Goal: Information Seeking & Learning: Check status

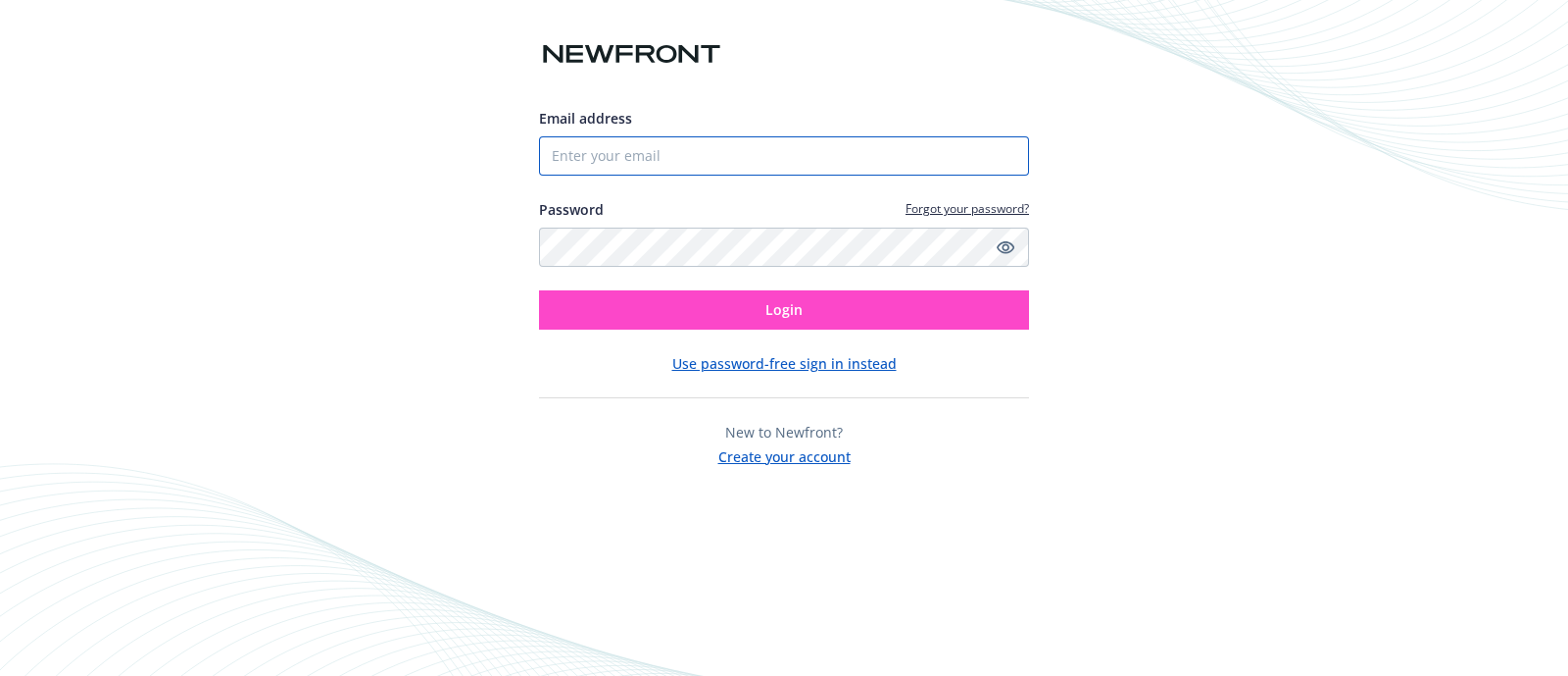
type input "[PERSON_NAME][EMAIL_ADDRESS][DOMAIN_NAME]"
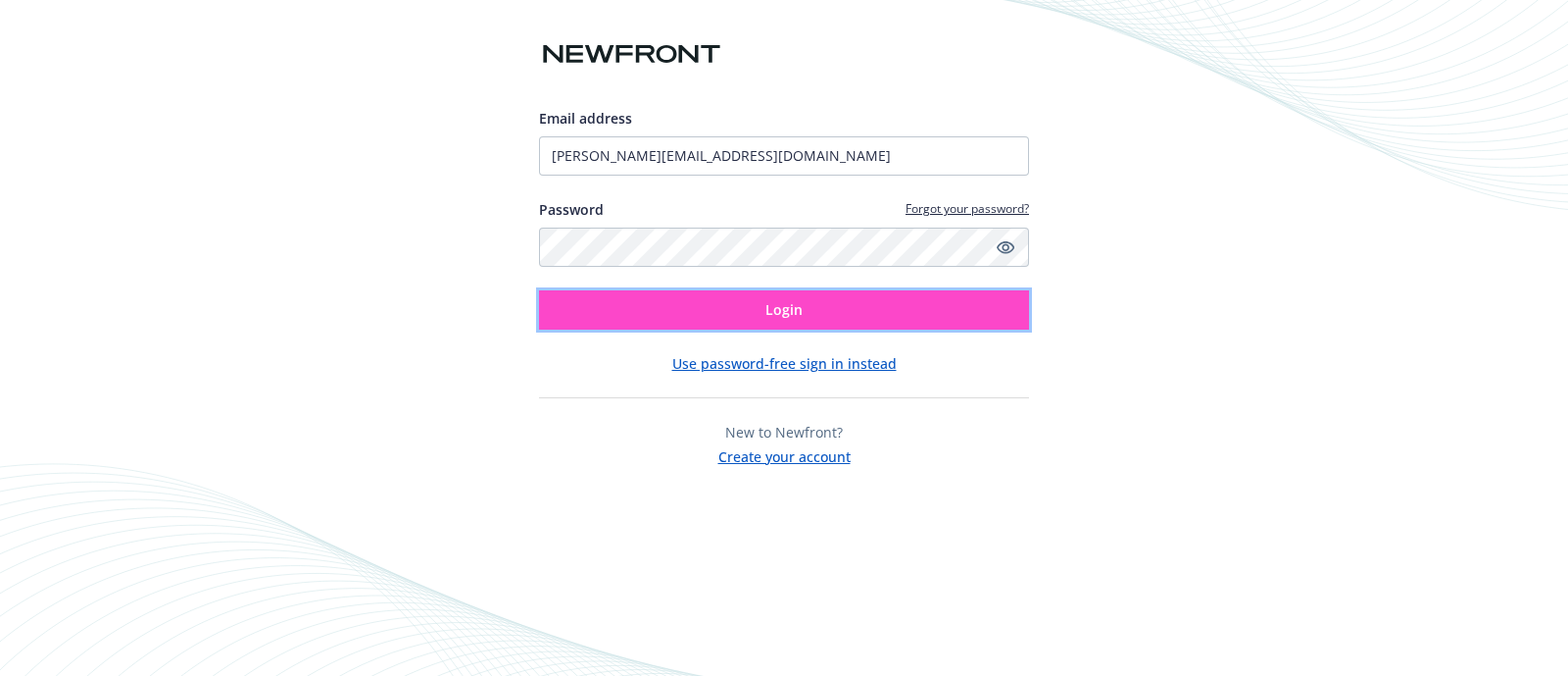
click at [694, 318] on button "Login" at bounding box center [784, 310] width 490 height 39
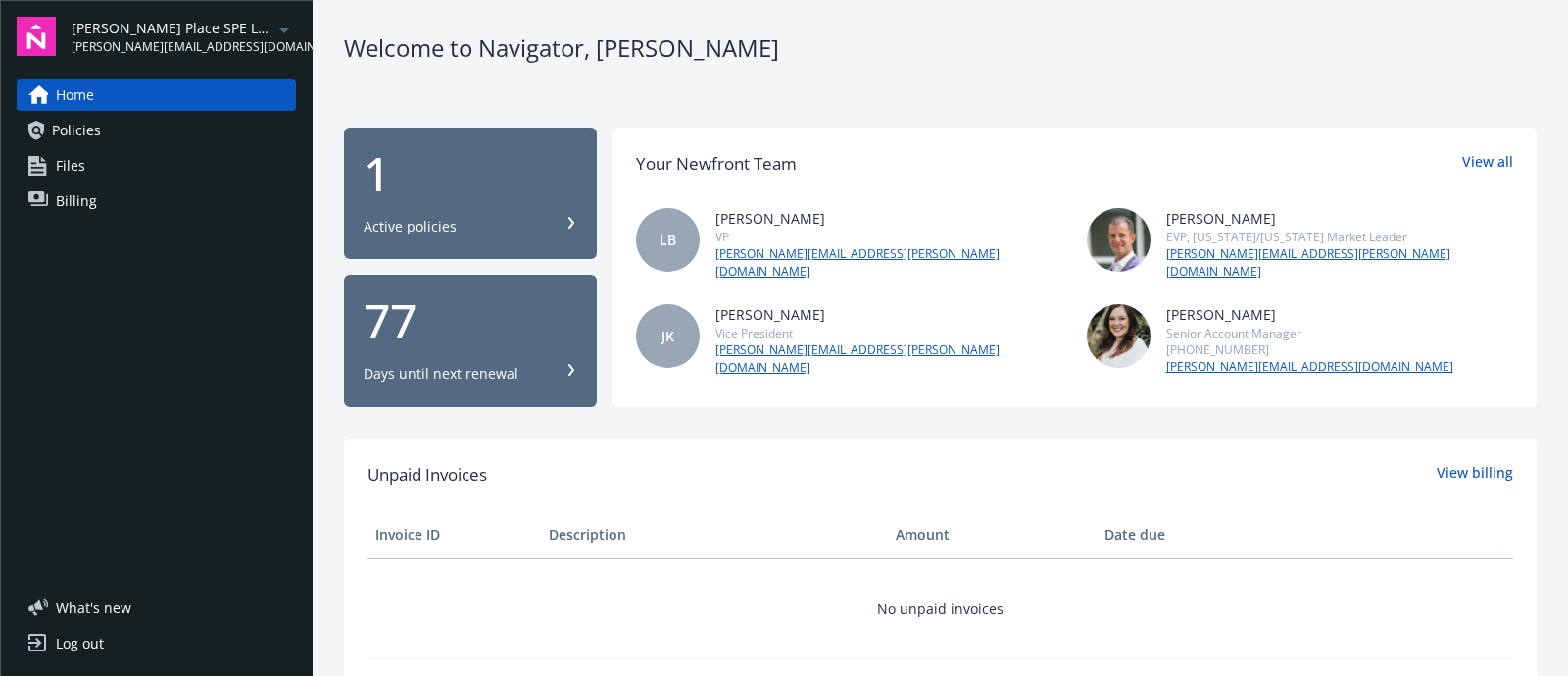
click at [206, 31] on div "James Place SPE LLC maredith@kalosres.com" at bounding box center [184, 36] width 225 height 38
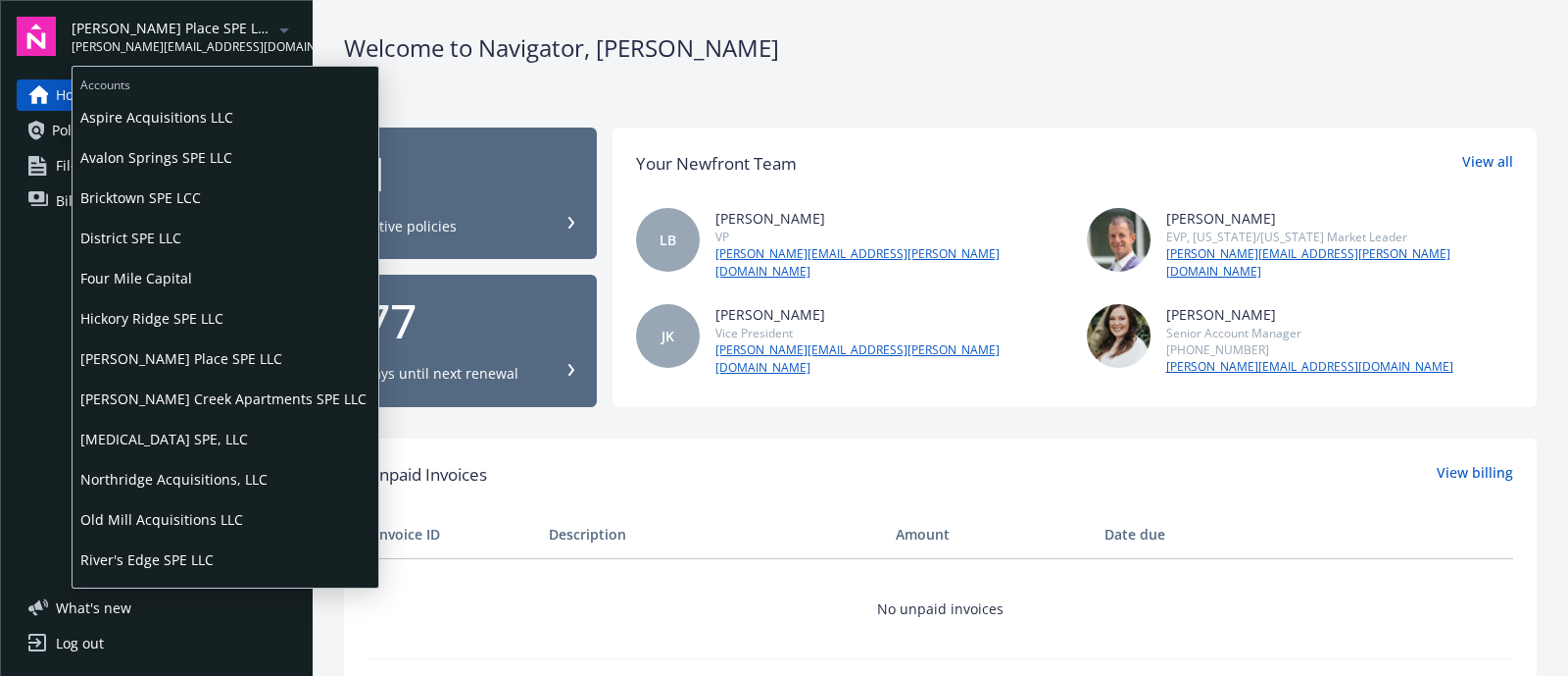
click at [153, 468] on span "Northridge Acquisitions, LLC" at bounding box center [226, 479] width 291 height 40
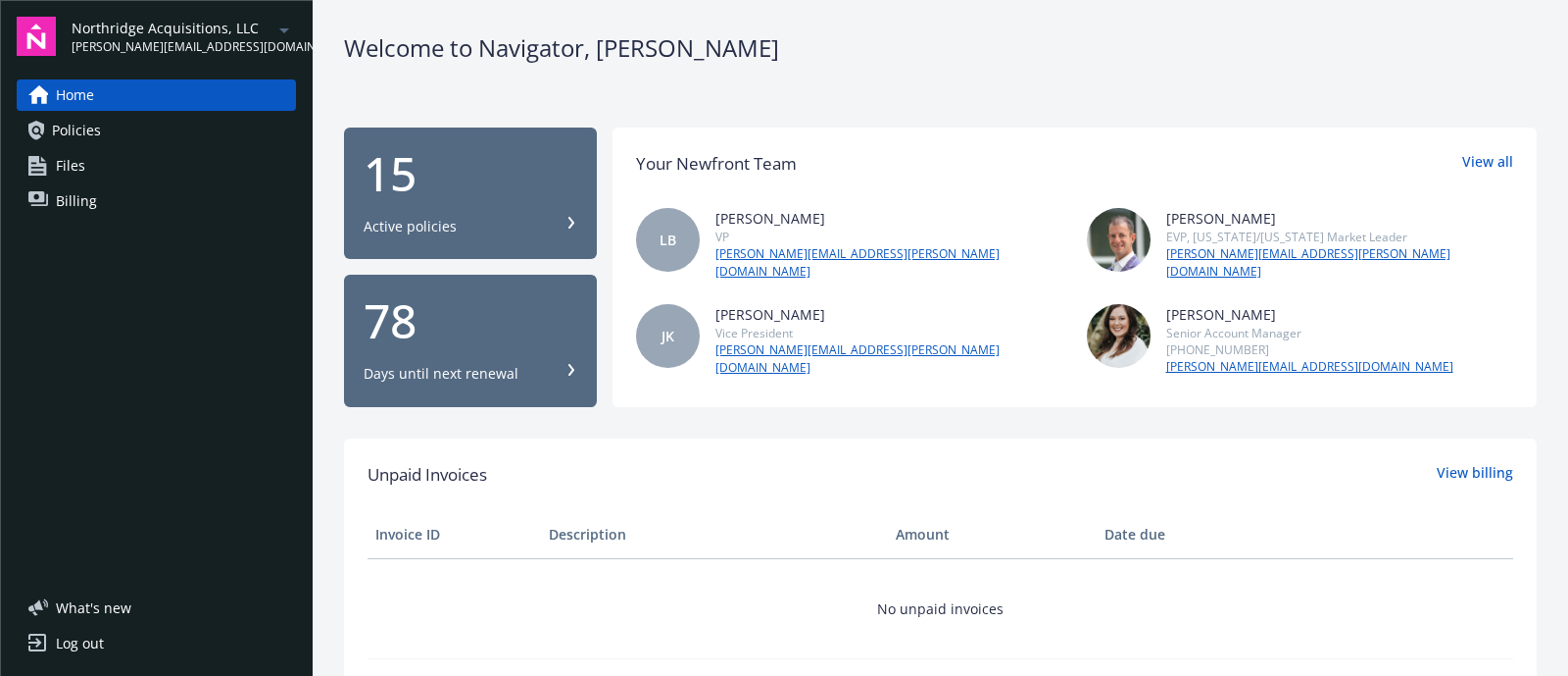
click at [544, 234] on div "Active policies" at bounding box center [470, 227] width 214 height 20
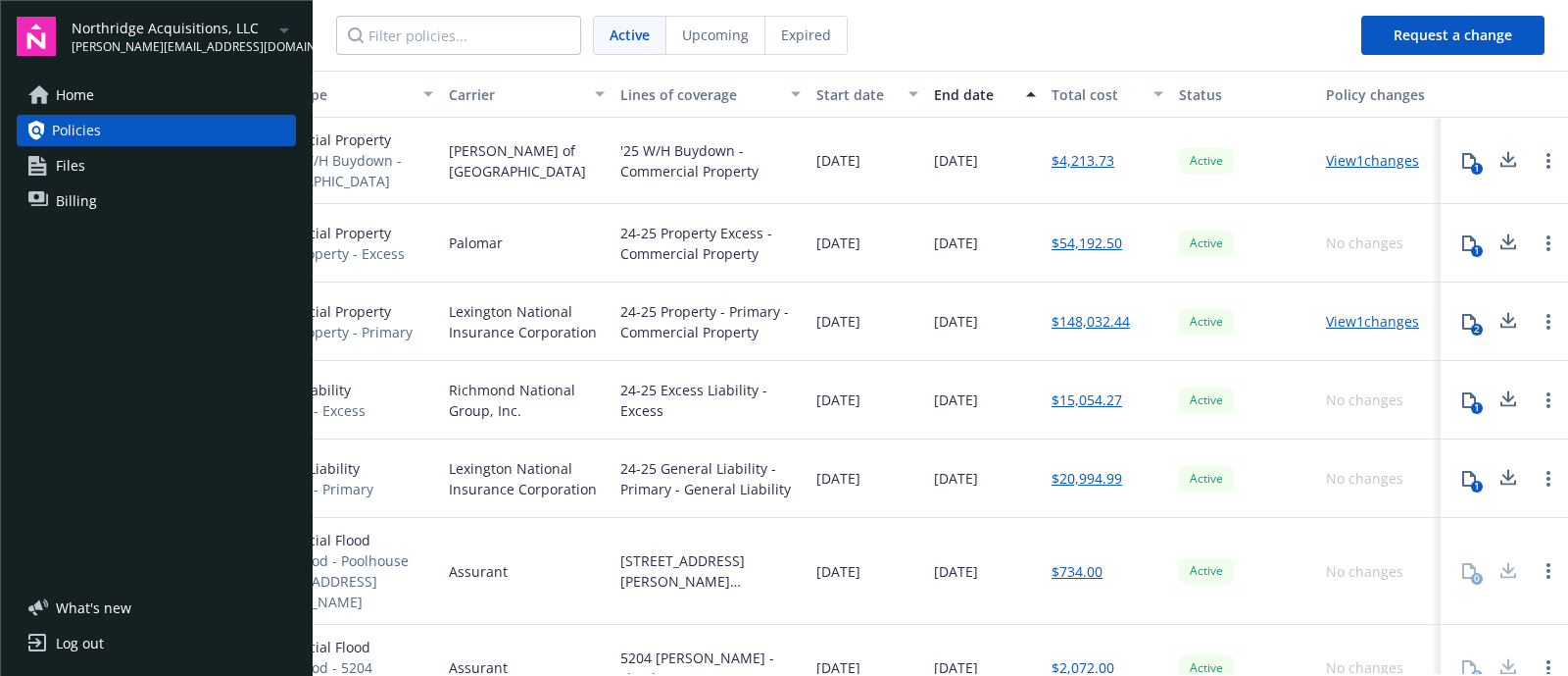
scroll to position [0, 380]
click at [1055, 91] on div "Total cost" at bounding box center [1097, 95] width 91 height 21
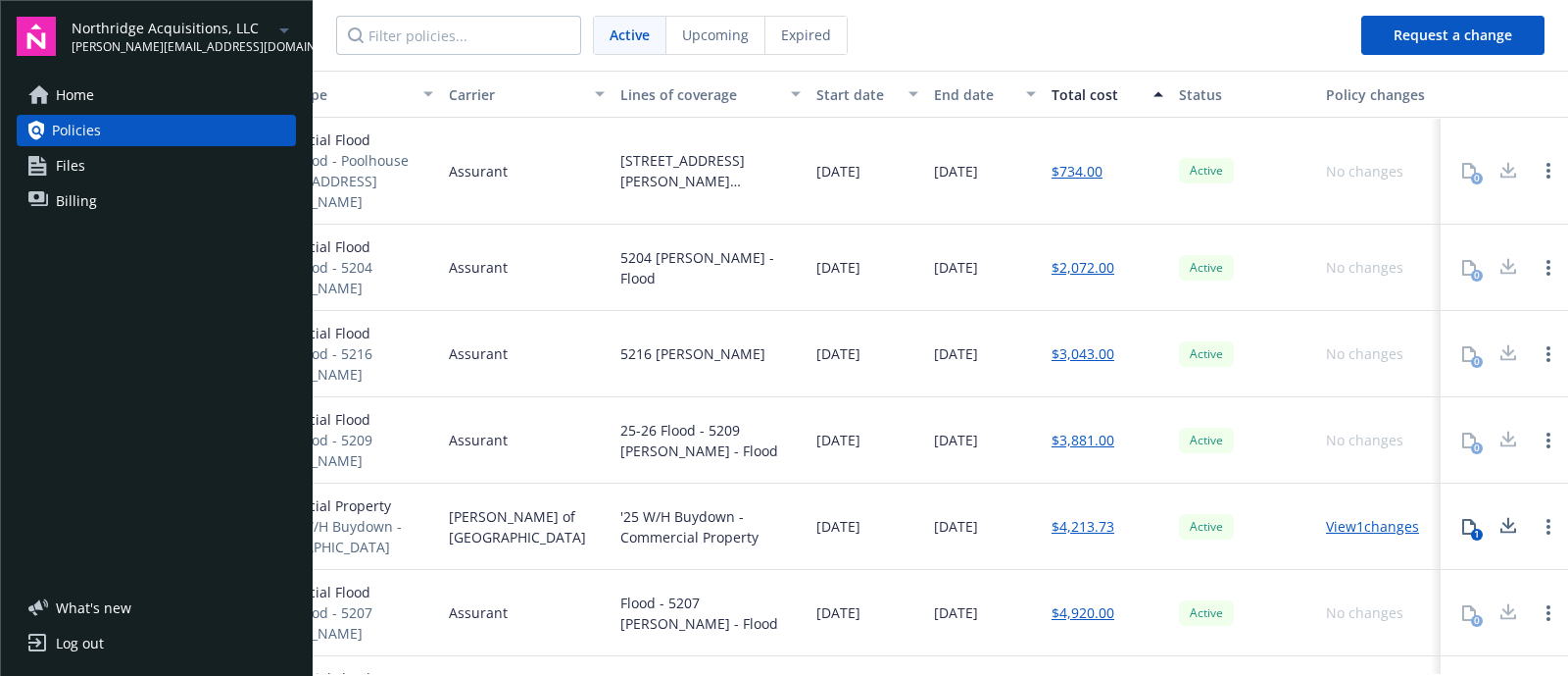
click at [1055, 91] on div "Total cost" at bounding box center [1097, 95] width 91 height 21
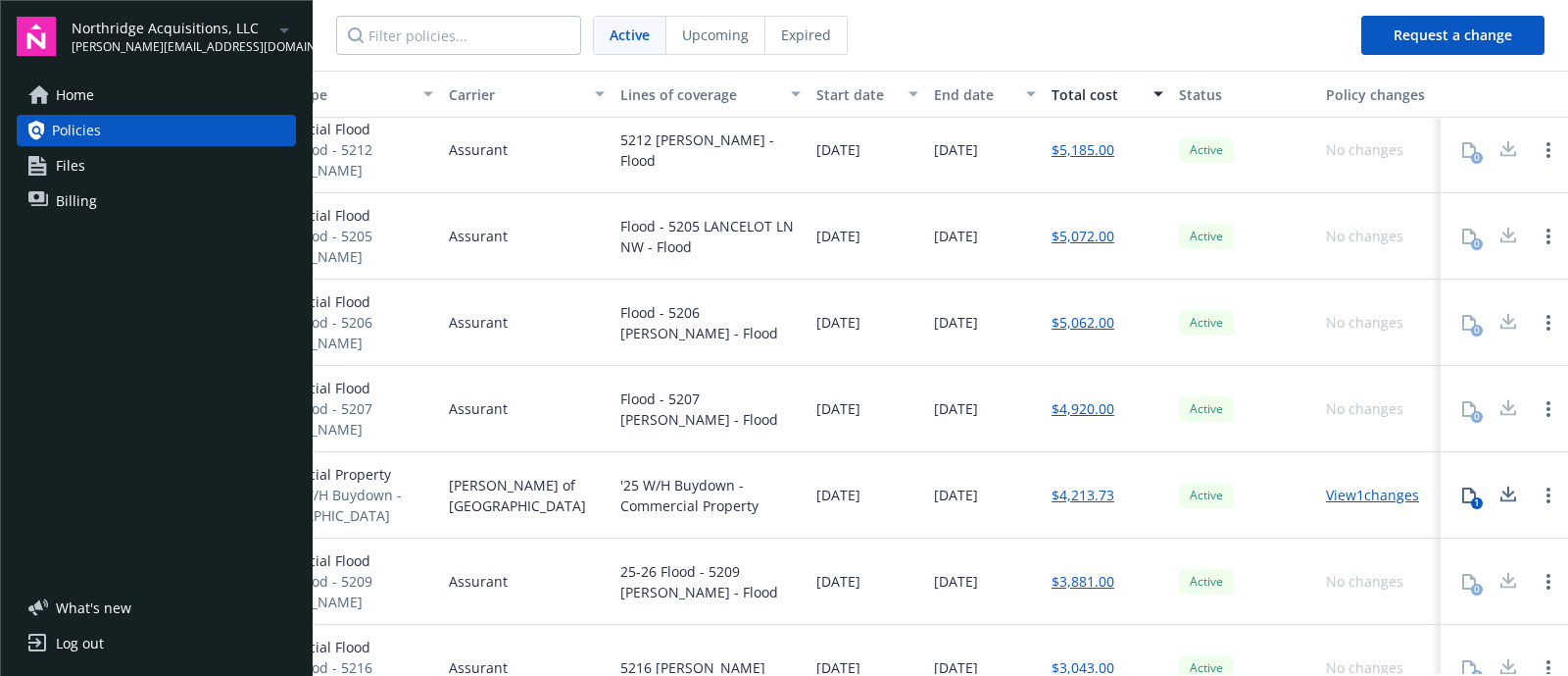
scroll to position [490, 380]
